Goal: Task Accomplishment & Management: Manage account settings

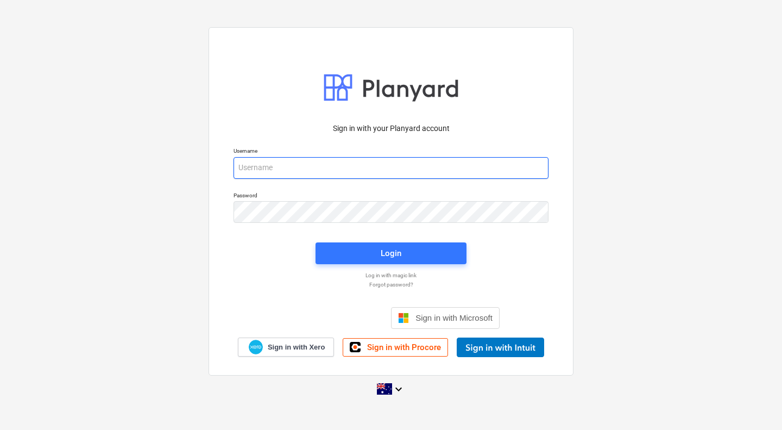
click at [292, 169] on input "email" at bounding box center [390, 168] width 315 height 22
type input "[PERSON_NAME][EMAIL_ADDRESS][DOMAIN_NAME]"
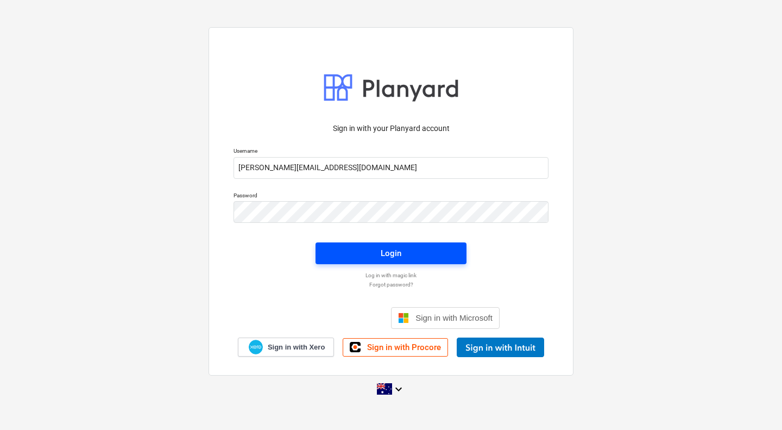
click at [381, 248] on div "Login" at bounding box center [391, 253] width 21 height 14
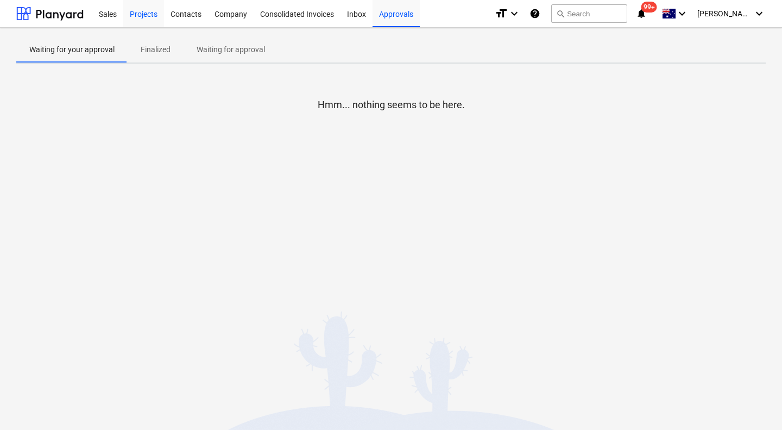
click at [141, 15] on div "Projects" at bounding box center [143, 13] width 41 height 28
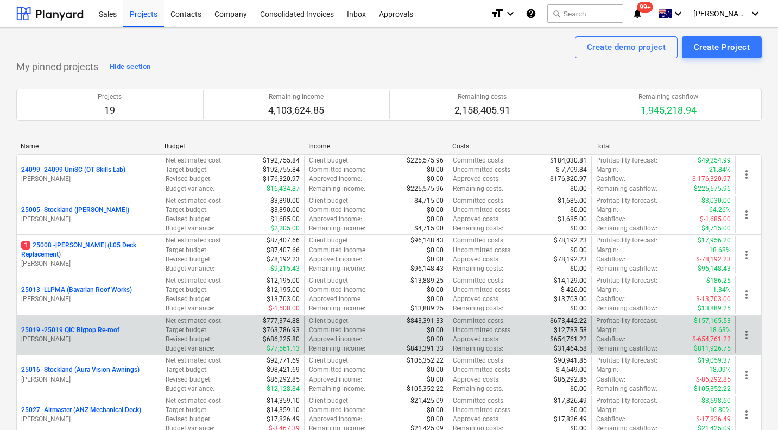
click at [68, 332] on p "25019 - 25019 QIC Bigtop Re-roof" at bounding box center [70, 329] width 98 height 9
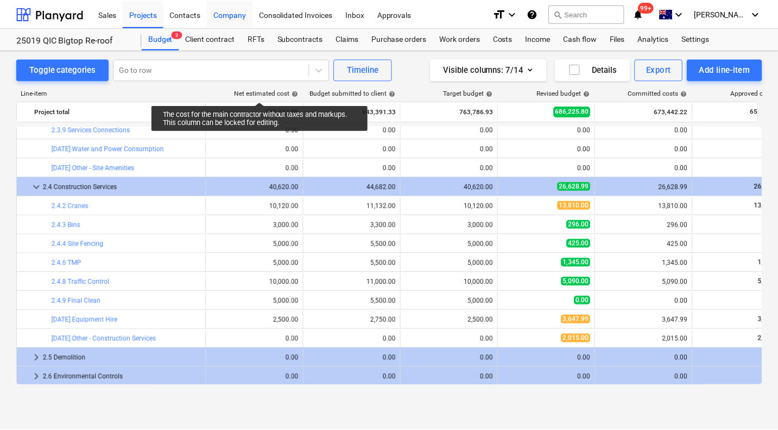
scroll to position [520, 0]
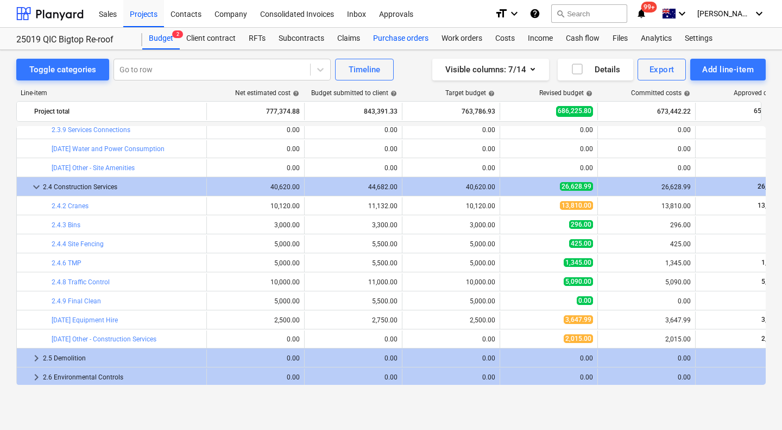
click at [407, 36] on div "Purchase orders" at bounding box center [401, 39] width 68 height 22
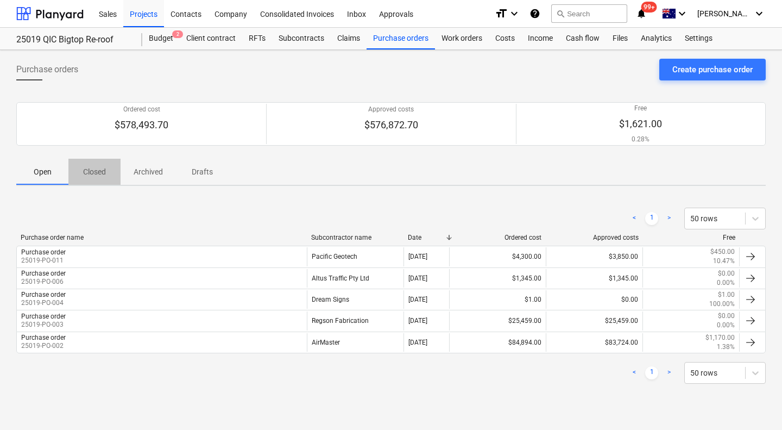
click at [110, 176] on span "Closed" at bounding box center [94, 172] width 52 height 18
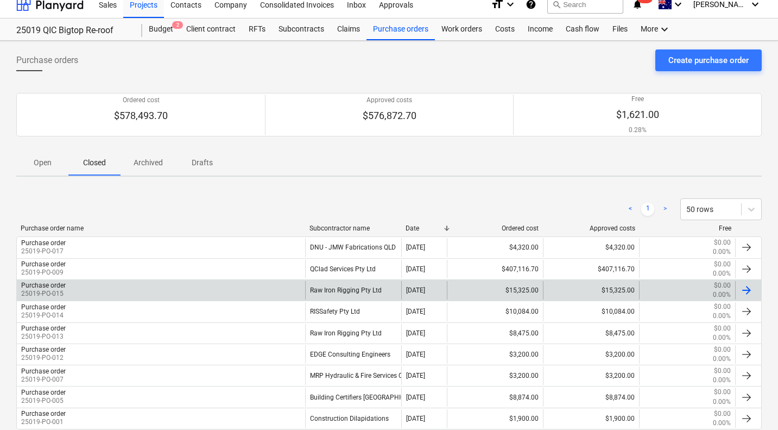
scroll to position [10, 0]
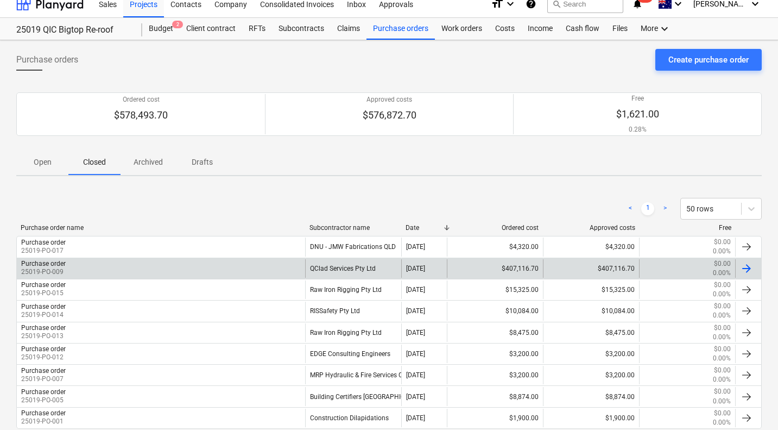
click at [344, 269] on div "QClad Services Pty Ltd" at bounding box center [353, 268] width 96 height 18
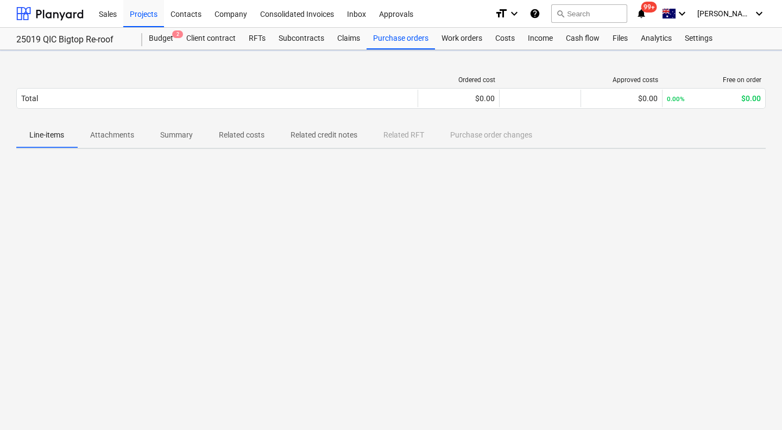
click at [344, 269] on div at bounding box center [390, 238] width 749 height 163
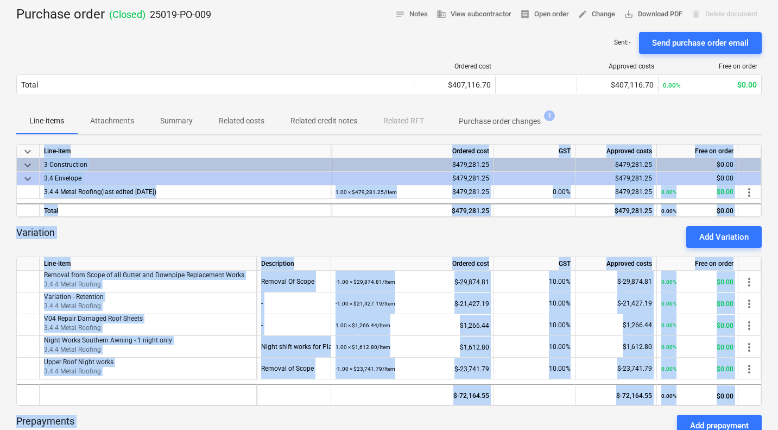
scroll to position [53, 0]
click at [357, 235] on div "Variation Add Variation" at bounding box center [389, 236] width 746 height 22
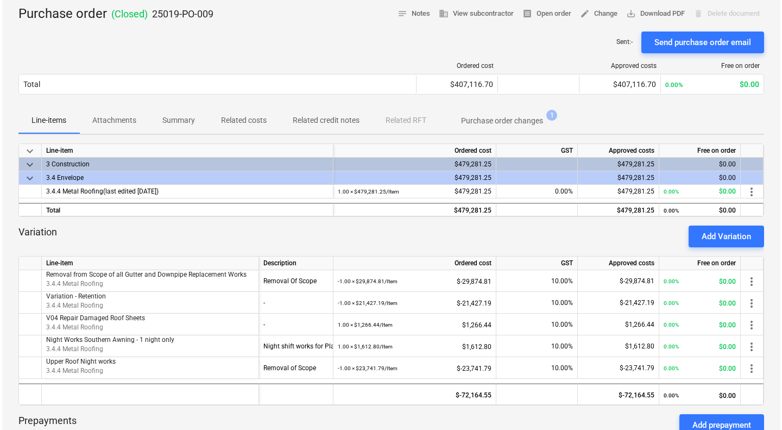
scroll to position [0, 0]
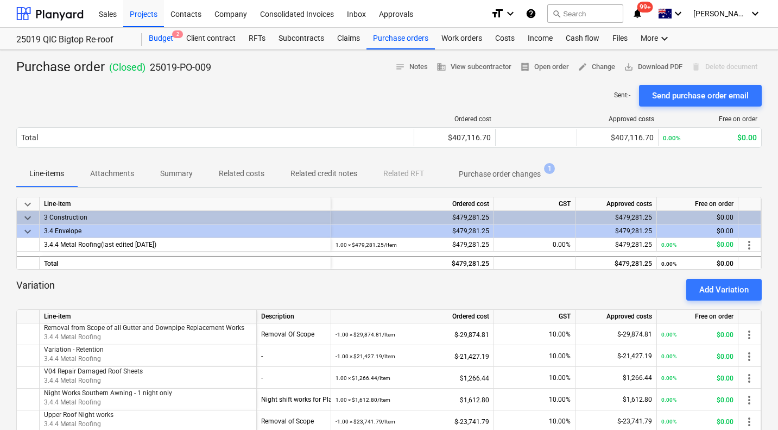
click at [166, 30] on div "Budget 2" at bounding box center [160, 39] width 37 height 22
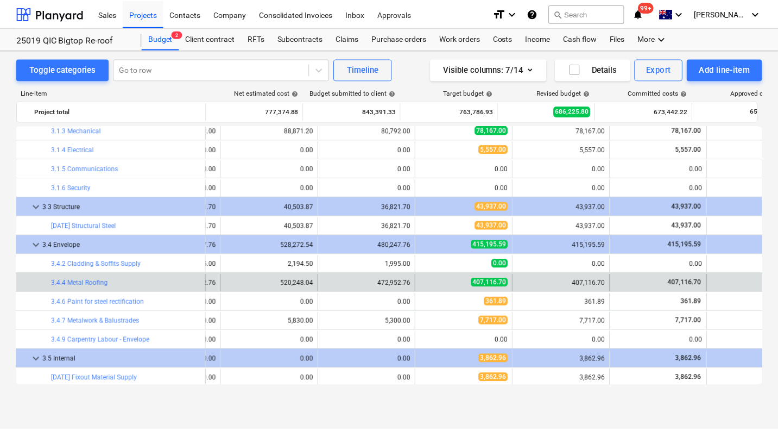
scroll to position [861, 157]
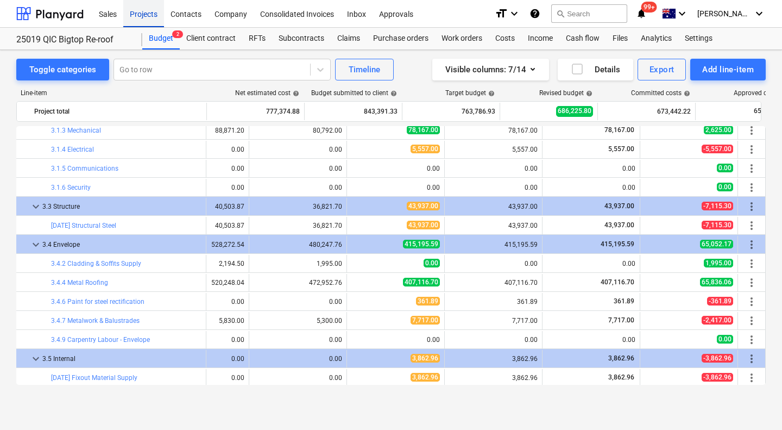
click at [140, 16] on div "Projects" at bounding box center [143, 13] width 41 height 28
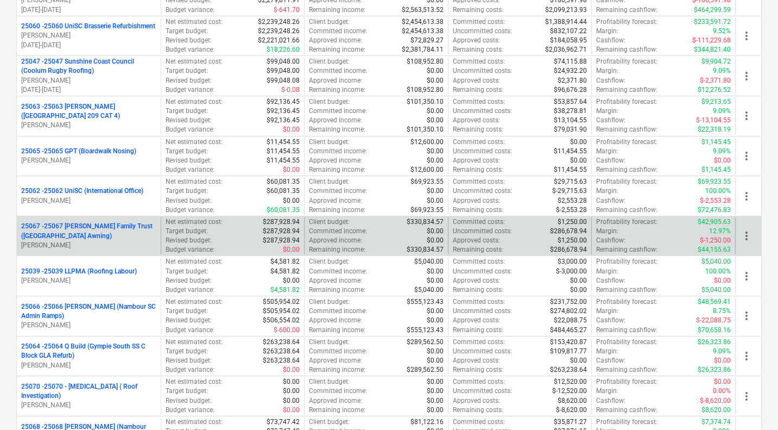
scroll to position [2974, 0]
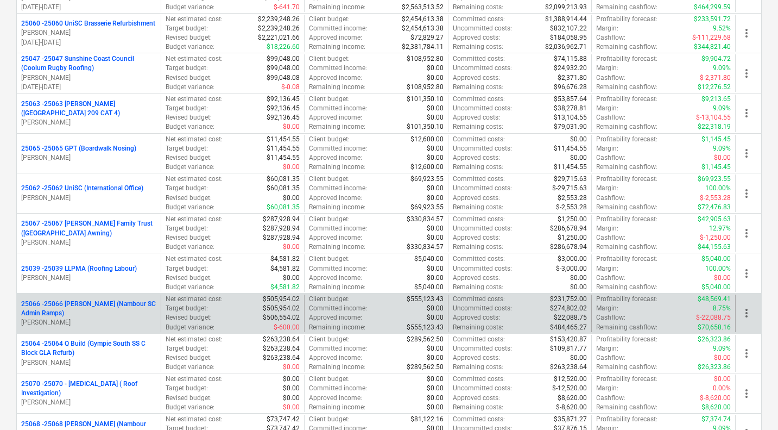
click at [77, 313] on p "25066 - 25066 [PERSON_NAME] (Nambour SC Admin Ramps)" at bounding box center [88, 308] width 135 height 18
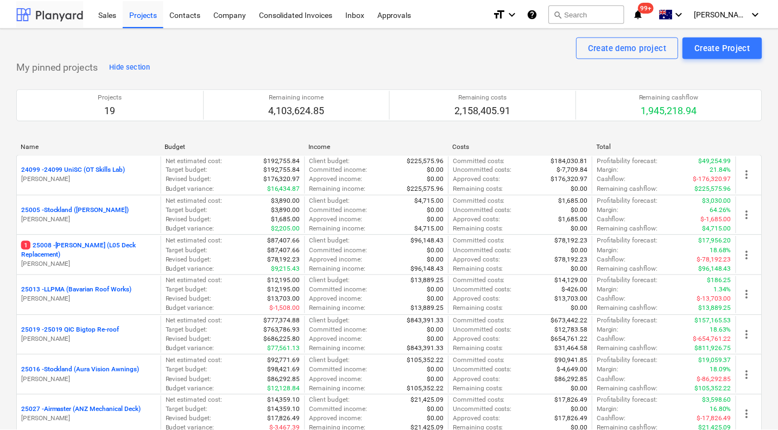
scroll to position [2974, 0]
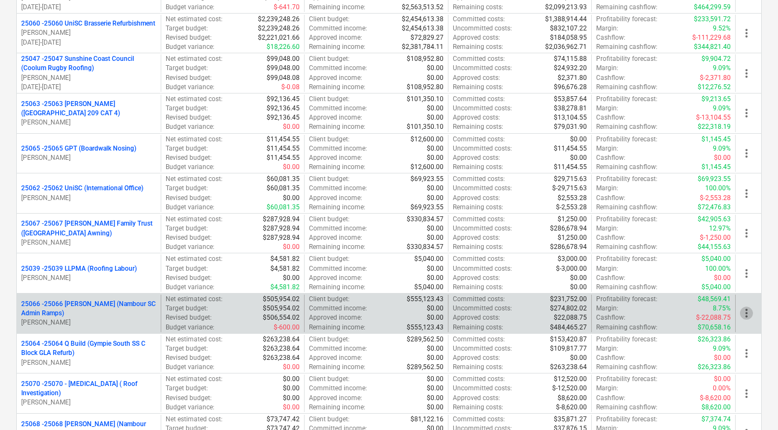
click at [745, 317] on span "more_vert" at bounding box center [746, 312] width 13 height 13
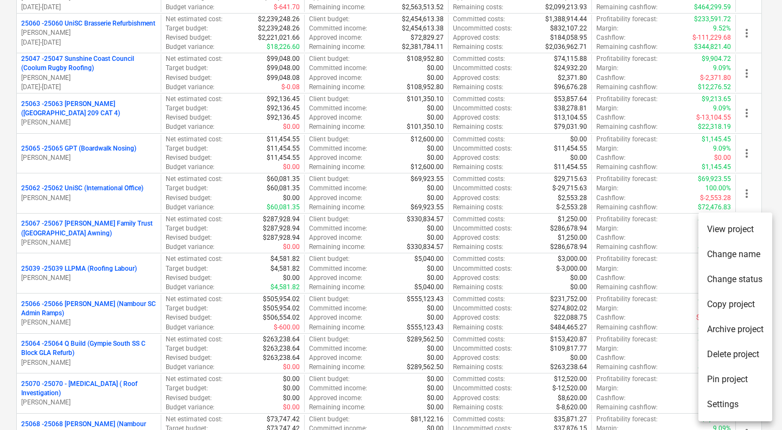
click at [62, 301] on div at bounding box center [391, 215] width 782 height 430
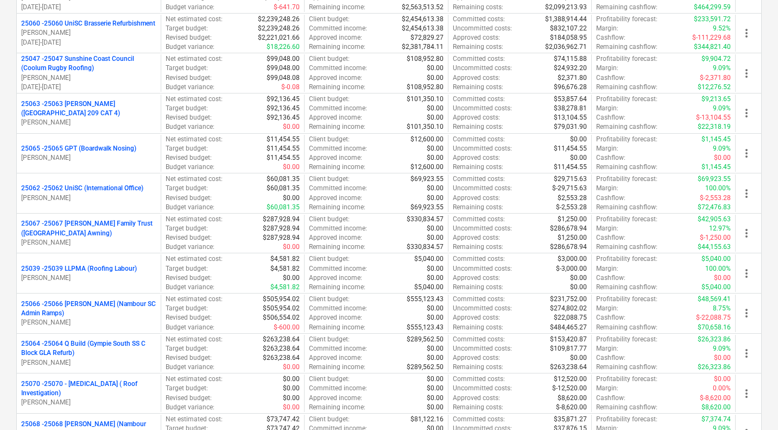
click at [62, 301] on p "25066 - 25066 [PERSON_NAME] (Nambour SC Admin Ramps)" at bounding box center [88, 308] width 135 height 18
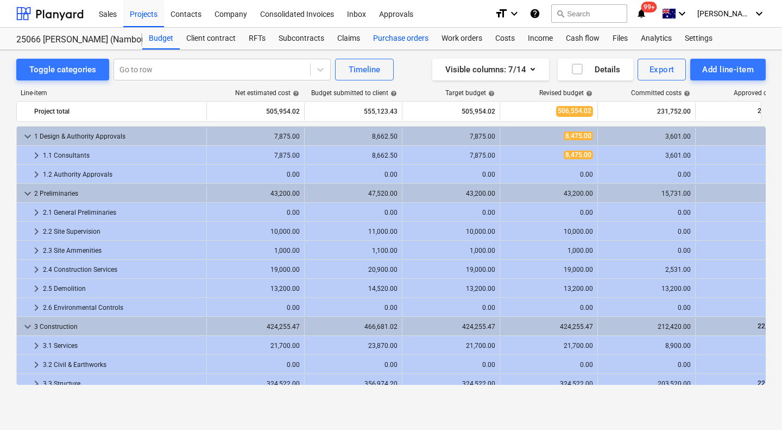
click at [391, 39] on div "Purchase orders" at bounding box center [401, 39] width 68 height 22
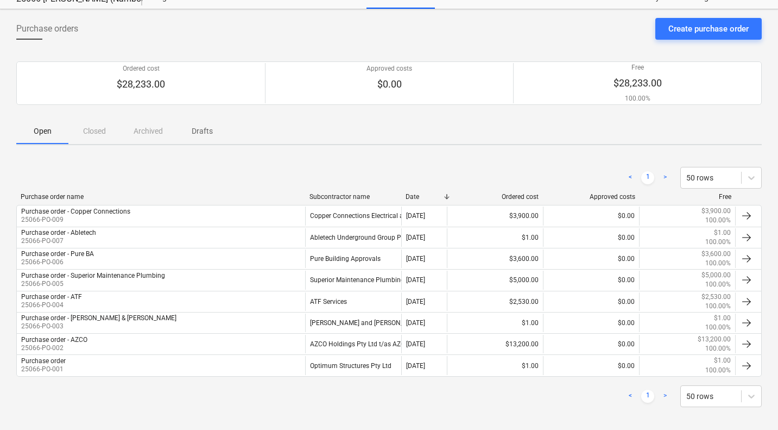
scroll to position [48, 0]
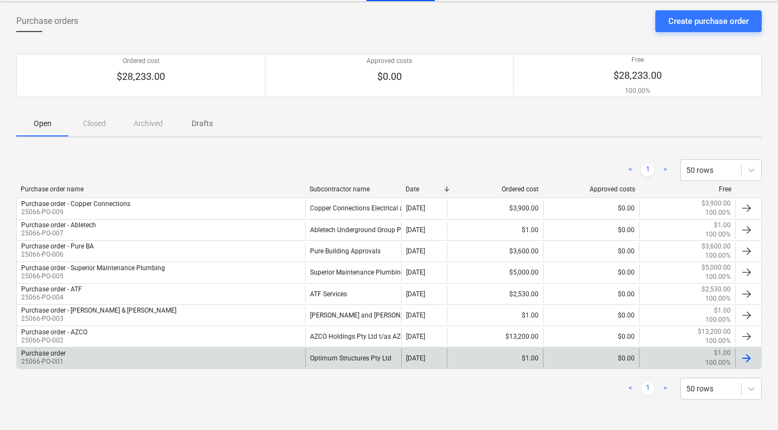
click at [744, 356] on div at bounding box center [746, 357] width 13 height 13
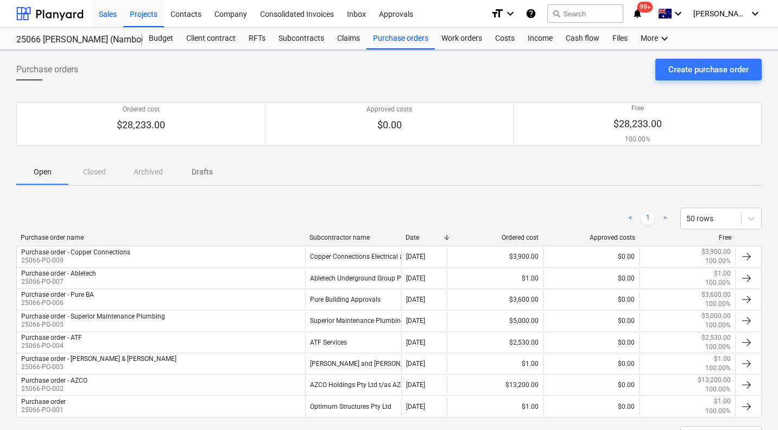
scroll to position [48, 0]
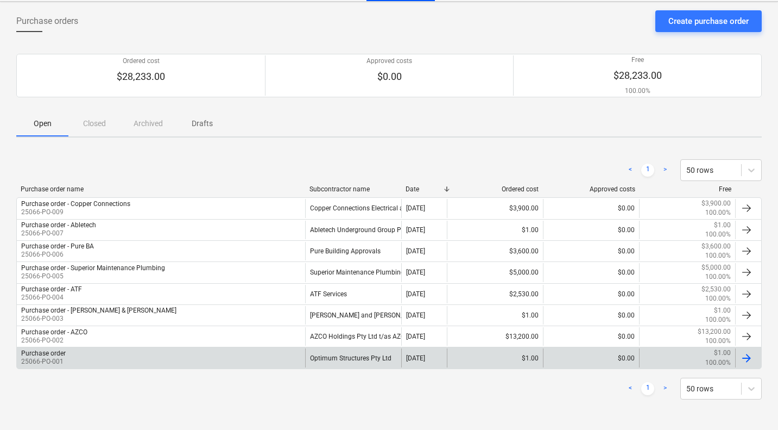
click at [334, 364] on div "Optimum Structures Pty Ltd" at bounding box center [353, 357] width 96 height 18
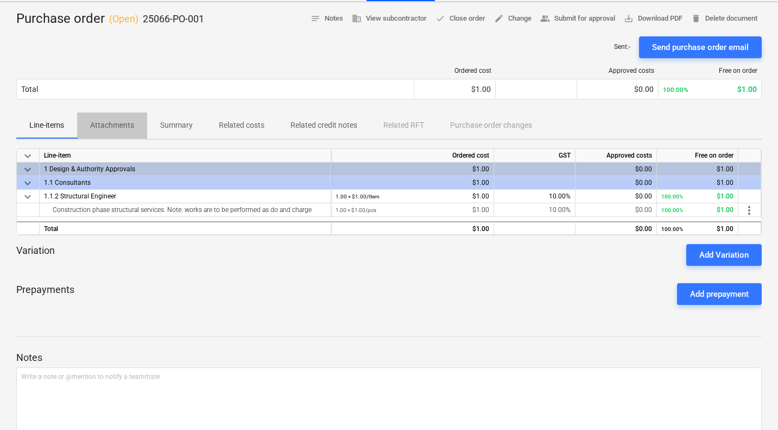
click at [116, 122] on p "Attachments" at bounding box center [112, 124] width 44 height 11
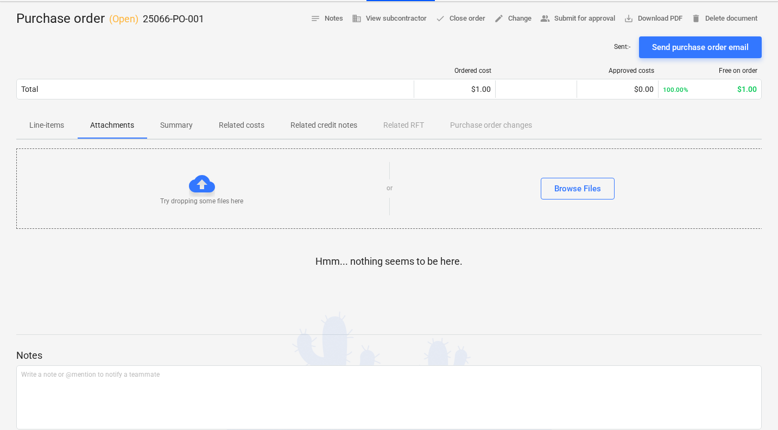
click at [179, 123] on p "Summary" at bounding box center [176, 124] width 33 height 11
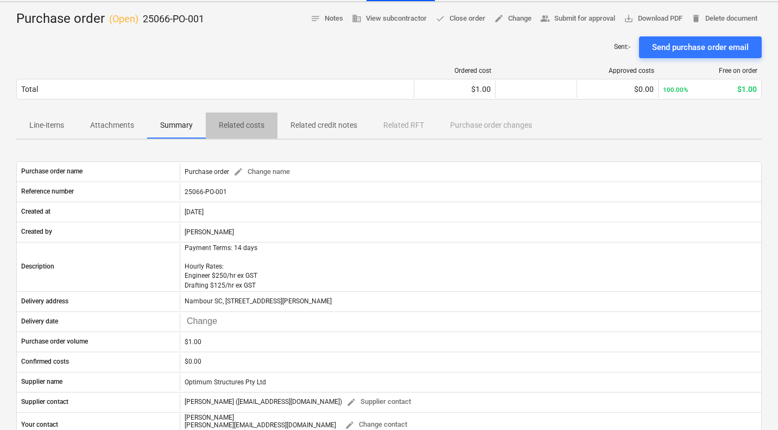
click at [245, 125] on p "Related costs" at bounding box center [242, 124] width 46 height 11
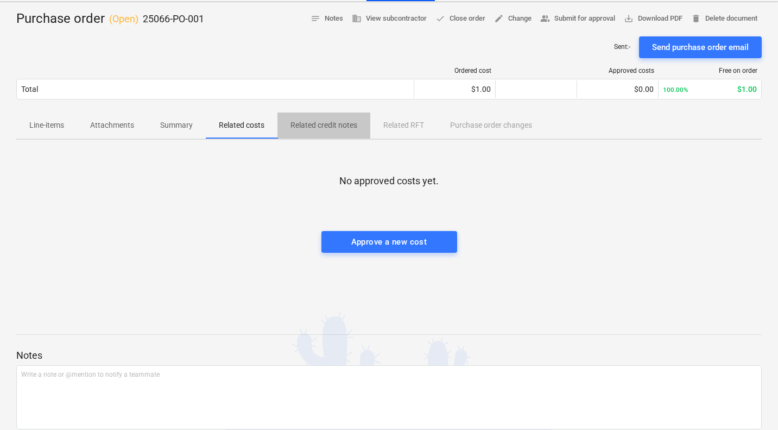
click at [333, 130] on p "Related credit notes" at bounding box center [324, 124] width 67 height 11
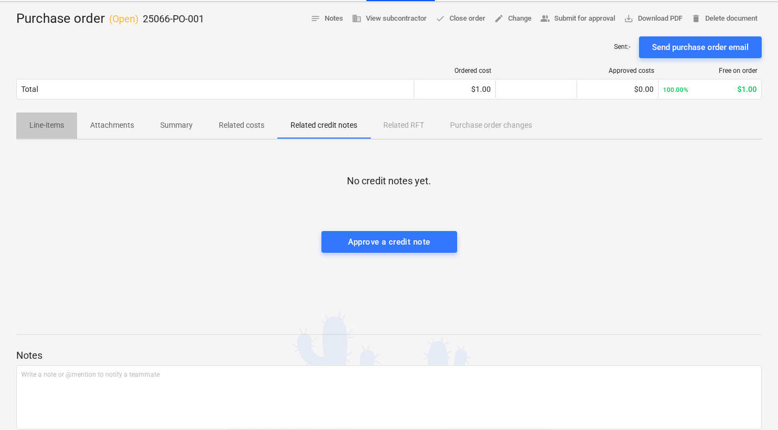
click at [37, 123] on p "Line-items" at bounding box center [46, 124] width 35 height 11
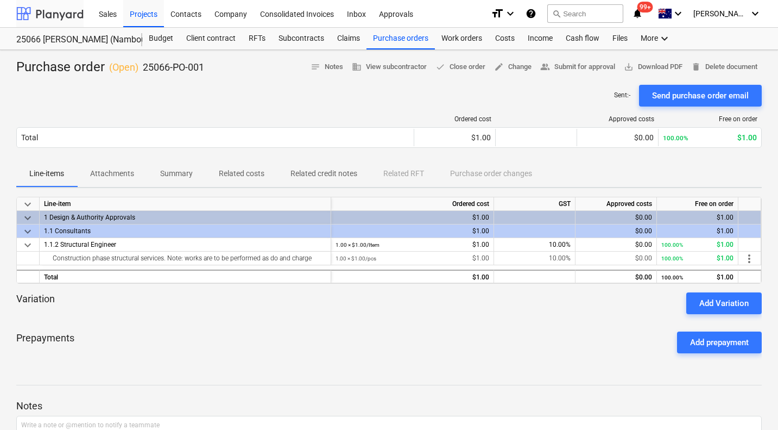
scroll to position [48, 0]
